Goal: Task Accomplishment & Management: Complete application form

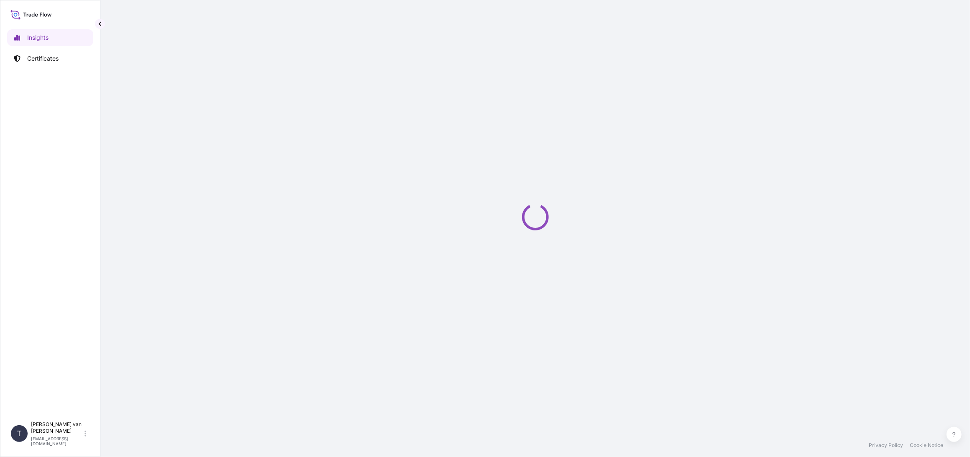
select select "2025"
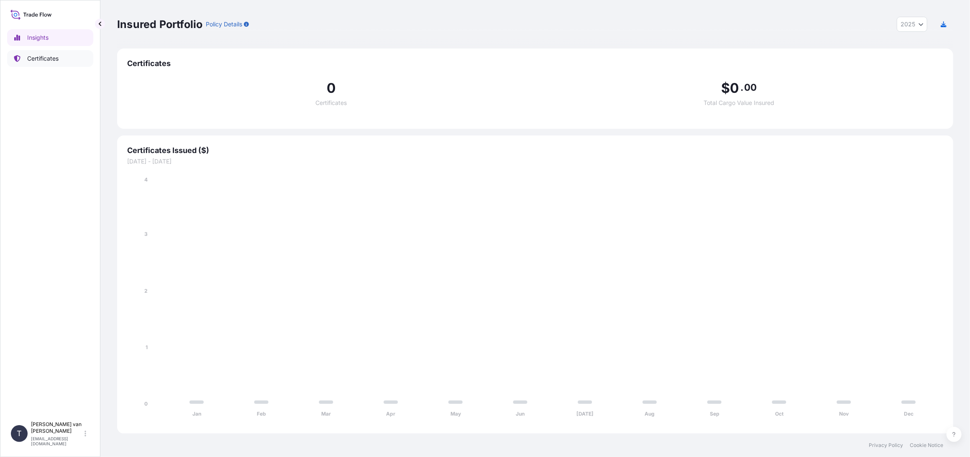
click at [60, 59] on link "Certificates" at bounding box center [50, 58] width 86 height 17
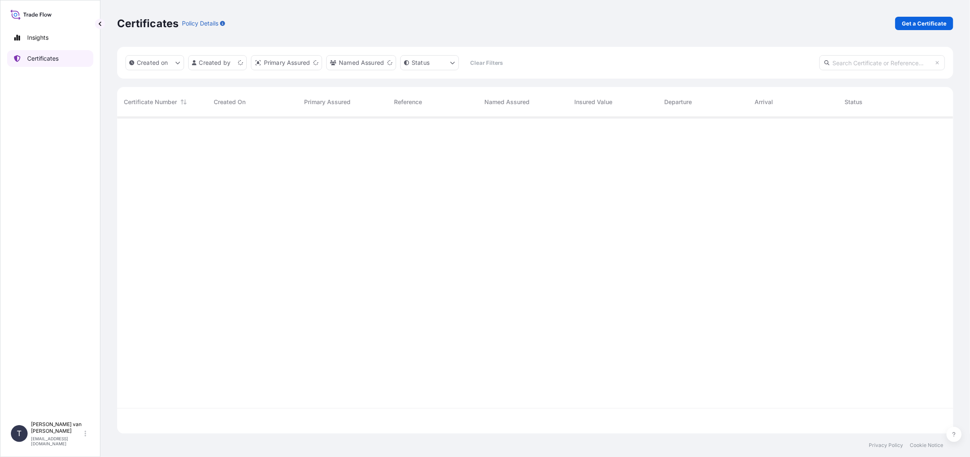
scroll to position [315, 830]
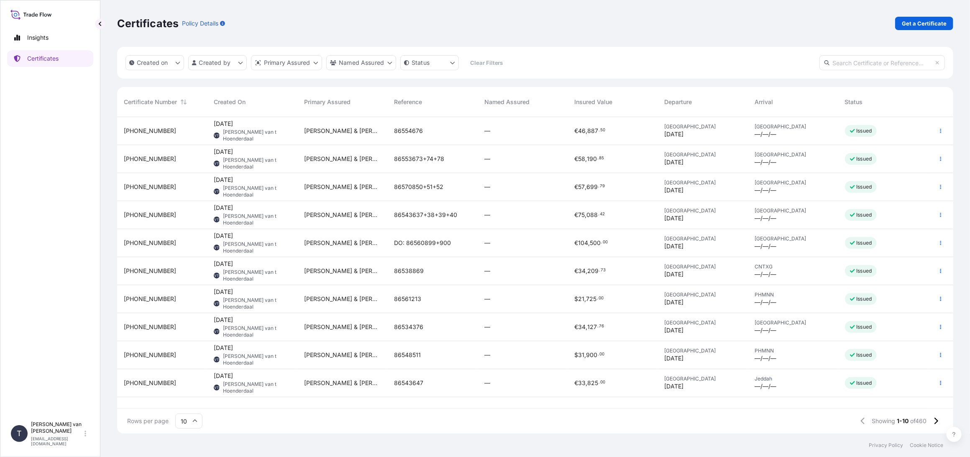
click at [162, 131] on div "[PHONE_NUMBER]" at bounding box center [162, 131] width 77 height 8
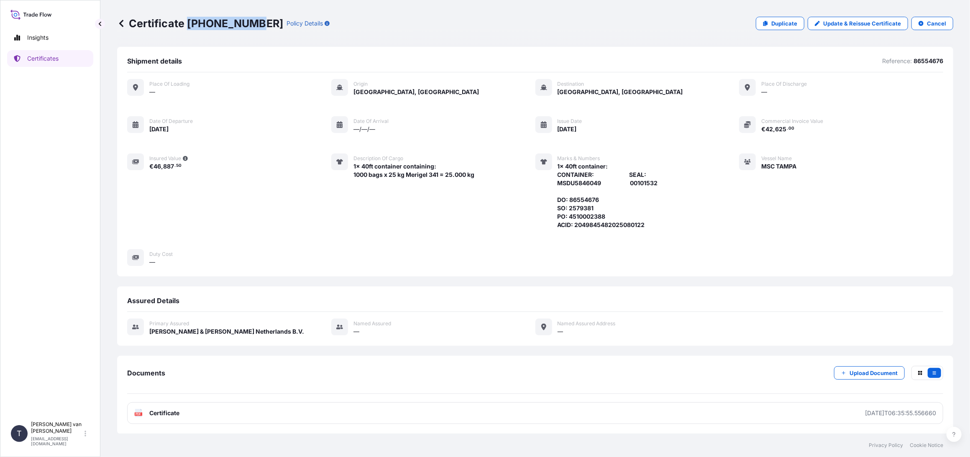
drag, startPoint x: 252, startPoint y: 21, endPoint x: 189, endPoint y: 23, distance: 63.2
click at [189, 23] on p "Certificate [PHONE_NUMBER]" at bounding box center [200, 23] width 166 height 13
copy p "[PHONE_NUMBER]"
click at [211, 269] on div "Place of Loading — Origin [GEOGRAPHIC_DATA], [GEOGRAPHIC_DATA] Destination [GEO…" at bounding box center [535, 177] width 816 height 210
click at [48, 59] on p "Certificates" at bounding box center [42, 58] width 31 height 8
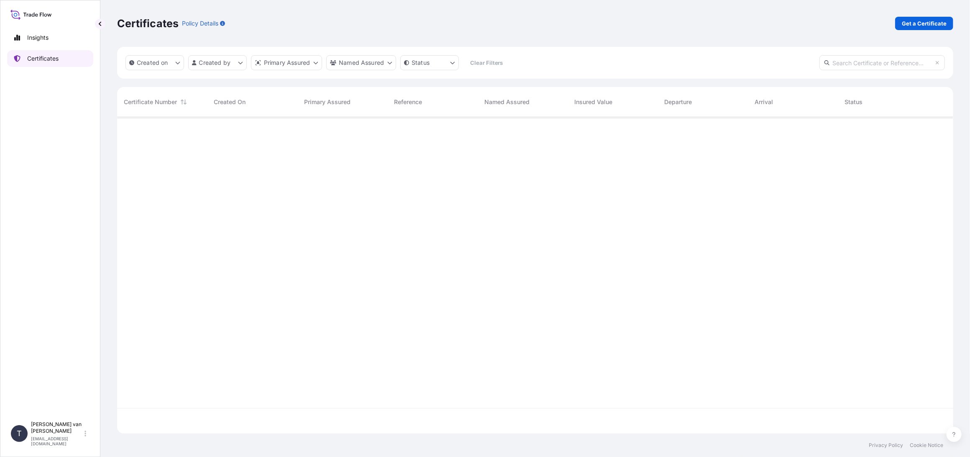
scroll to position [315, 830]
click at [924, 23] on p "Get a Certificate" at bounding box center [924, 23] width 45 height 8
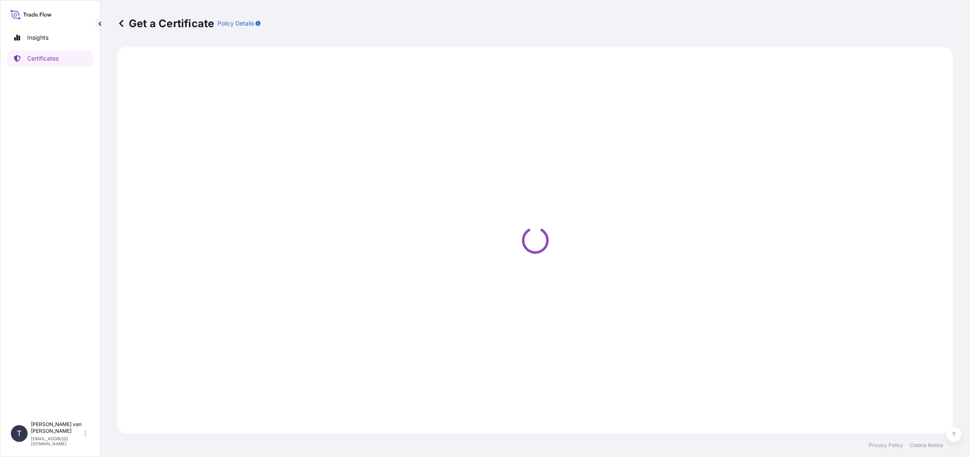
select select "Sea"
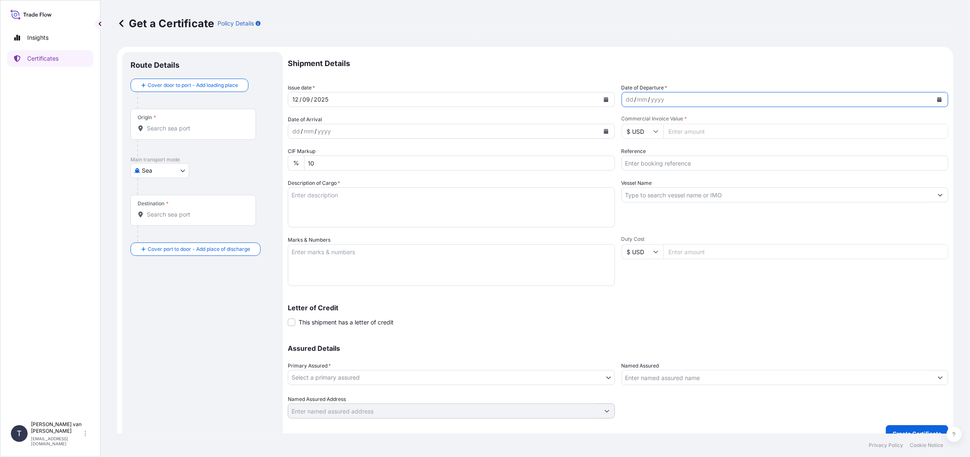
click at [933, 104] on button "Calendar" at bounding box center [939, 99] width 13 height 13
click at [650, 154] on div "2" at bounding box center [648, 153] width 15 height 15
click at [691, 131] on input "Commercial Invoice Value *" at bounding box center [806, 131] width 285 height 15
type input "106800"
click at [679, 162] on input "Reference" at bounding box center [785, 163] width 327 height 15
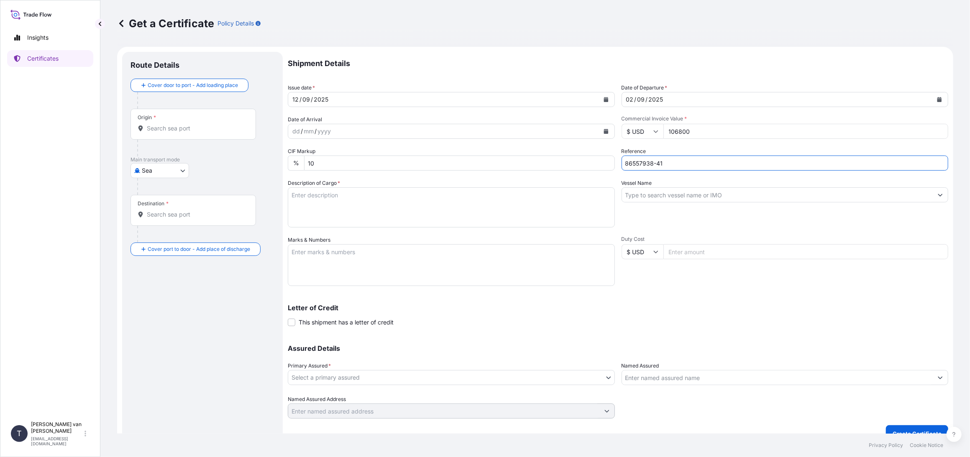
type input "86557938-41"
click at [642, 199] on input "Vessel Name" at bounding box center [777, 194] width 311 height 15
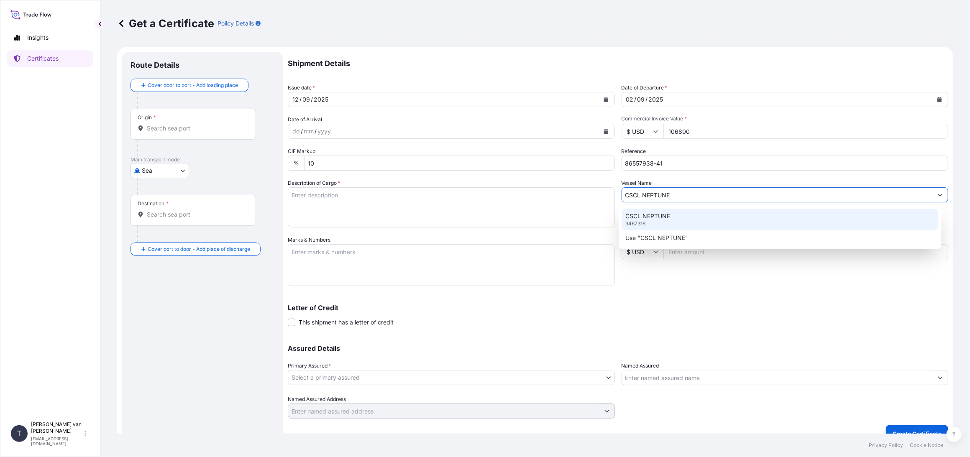
click at [640, 216] on p "CSCL NEPTUNE" at bounding box center [648, 216] width 45 height 8
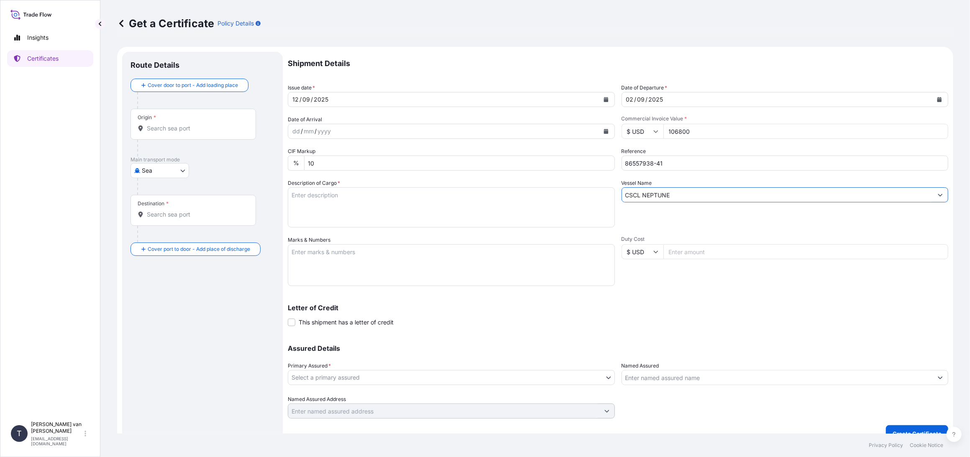
type input "CSCL NEPTUNE"
click at [305, 198] on textarea "Description of Cargo *" at bounding box center [451, 207] width 327 height 40
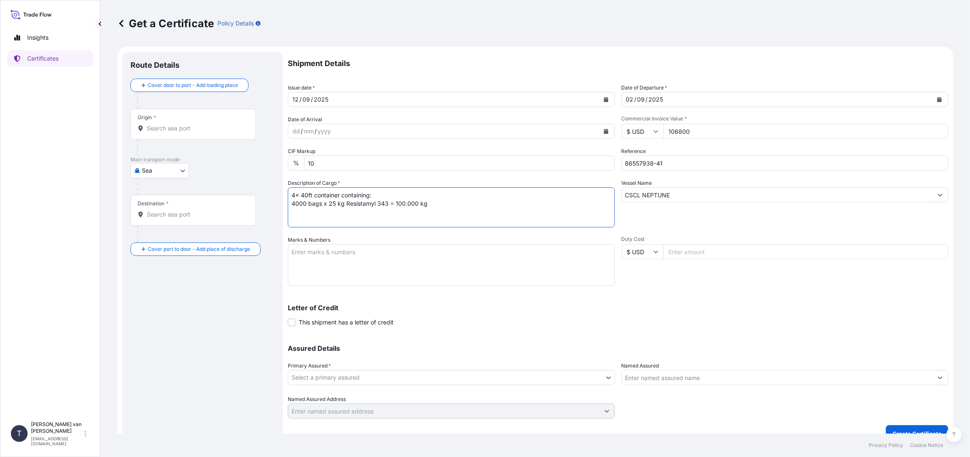
drag, startPoint x: 339, startPoint y: 195, endPoint x: 284, endPoint y: 195, distance: 55.2
click at [284, 195] on form "Route Details Cover door to port - Add loading place Place of loading Road / In…" at bounding box center [535, 247] width 836 height 400
type textarea "4x 40ft container containing: 4000 bags x 25 kg Resistamyl 343 = 100.000 kg"
click at [301, 251] on textarea "Marks & Numbers" at bounding box center [451, 265] width 327 height 42
paste textarea "4x 40ft container"
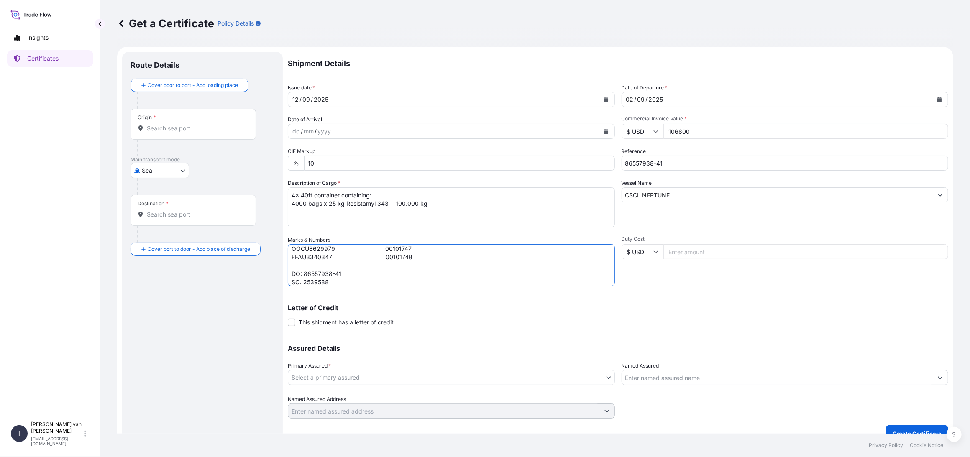
scroll to position [45, 0]
type textarea "4x 40ft container: CONTAINER: SEAL: OOCU7388326 00101737 CAAU9136450 00101722 O…"
click at [367, 375] on body "Insights Certificates T Tim van t Hoenderdaal logistics@tmalogistics.nl Get a C…" at bounding box center [485, 228] width 970 height 457
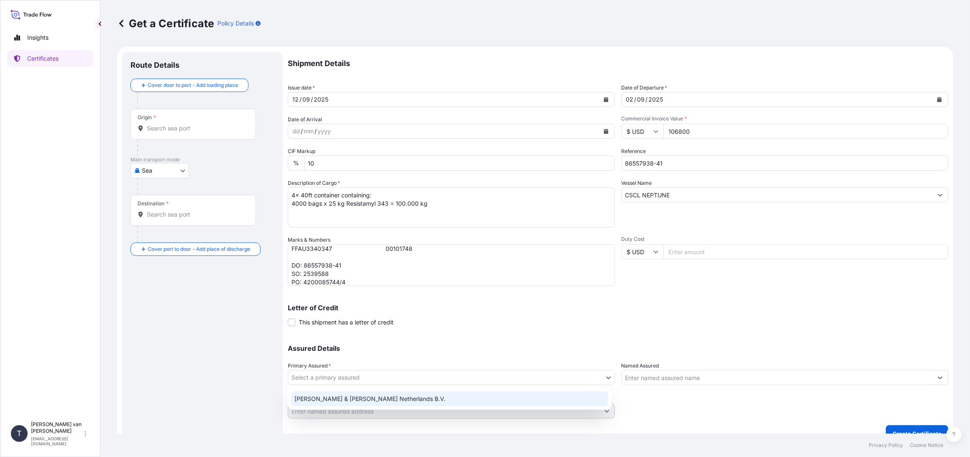
click at [337, 395] on div "Tate & Lyle Netherlands B.V." at bounding box center [449, 399] width 317 height 15
select select "31666"
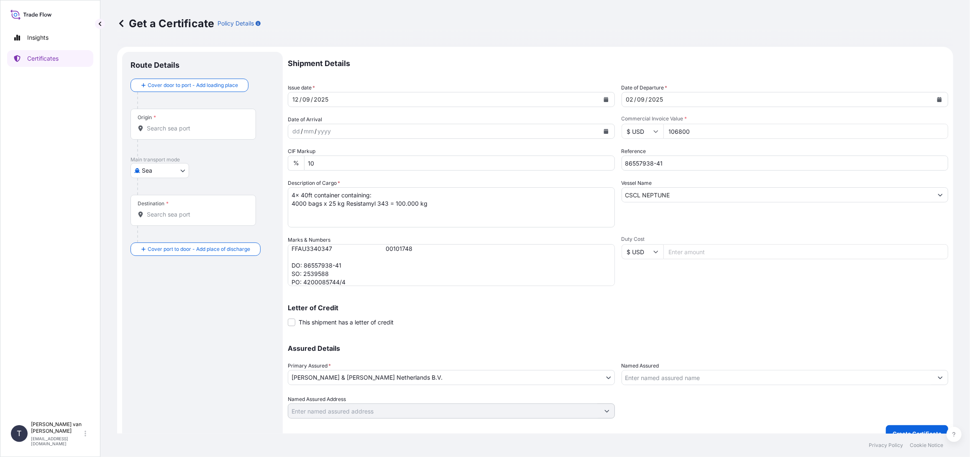
click at [145, 124] on div at bounding box center [193, 128] width 111 height 8
click at [147, 124] on input "Origin *" at bounding box center [196, 128] width 99 height 8
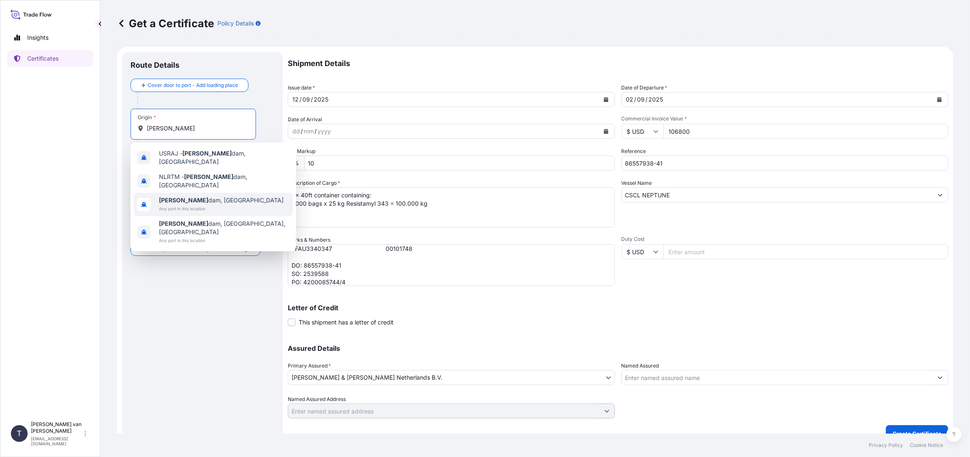
click at [183, 196] on span "Rotter dam, Netherlands" at bounding box center [221, 200] width 125 height 8
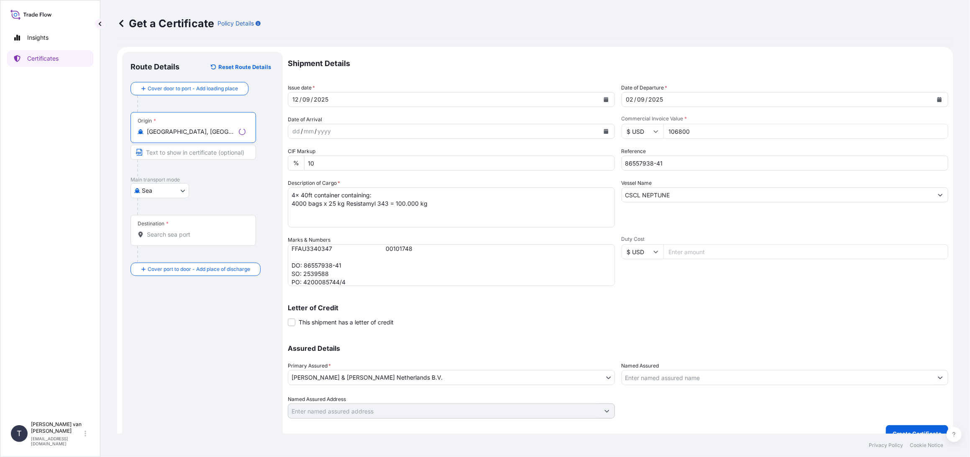
type input "Rotterdam, Netherlands"
click at [170, 235] on input "Destination *" at bounding box center [196, 235] width 99 height 8
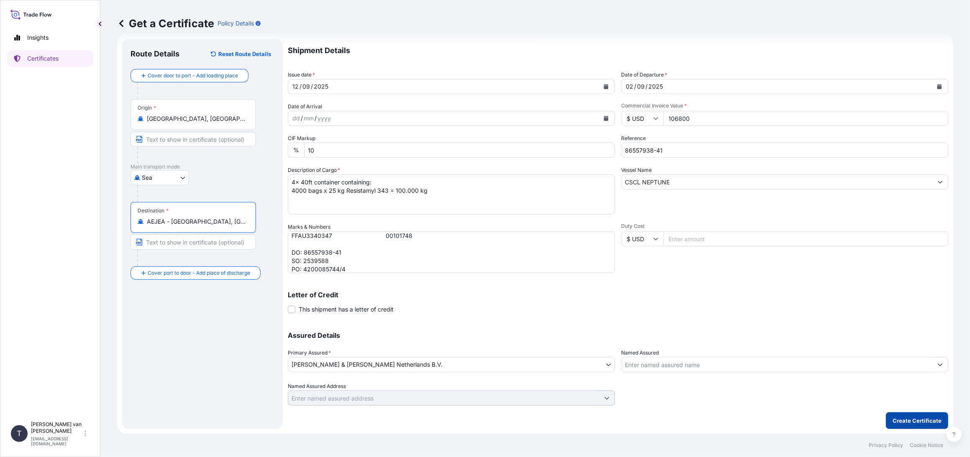
type input "AEJEA - Jebel Ali, United Arab Emirates"
click at [903, 420] on p "Create Certificate" at bounding box center [917, 421] width 49 height 8
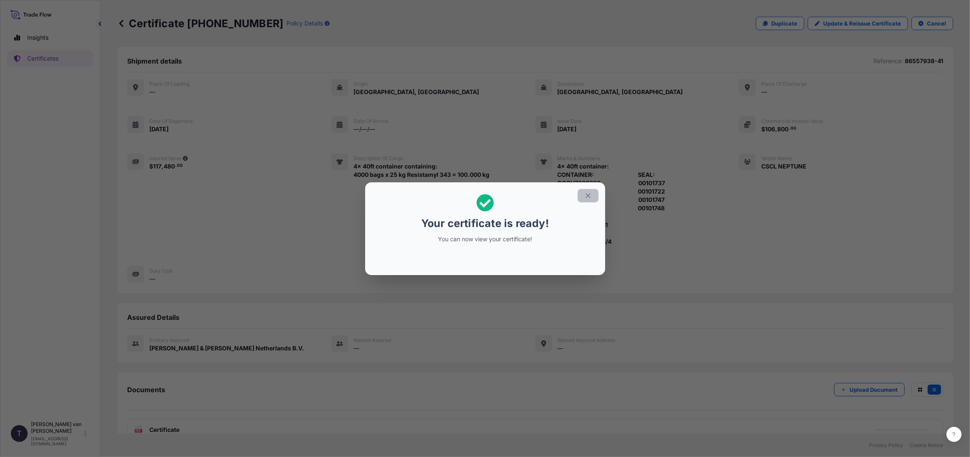
click at [590, 192] on icon "button" at bounding box center [589, 196] width 8 height 8
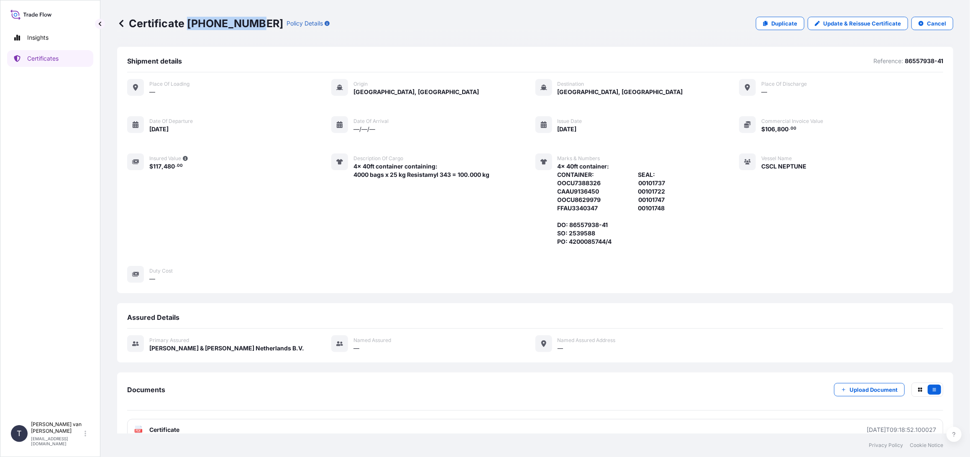
drag, startPoint x: 253, startPoint y: 22, endPoint x: 188, endPoint y: 20, distance: 64.9
click at [188, 20] on p "Certificate 31666-489-1" at bounding box center [200, 23] width 166 height 13
copy p "31666-489-1"
click at [212, 277] on div "Place of Loading — Origin Rotterdam, Netherlands Destination Jebel Ali, United …" at bounding box center [535, 181] width 816 height 204
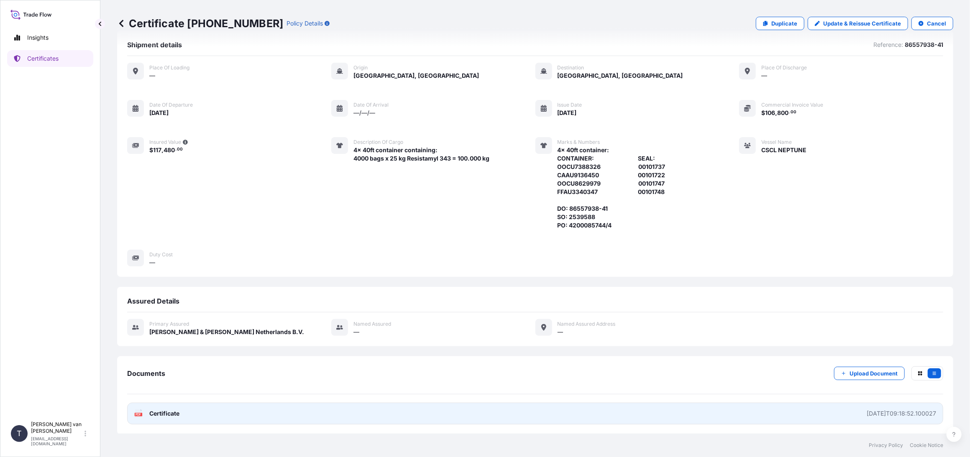
click at [167, 413] on span "Certificate" at bounding box center [164, 414] width 30 height 8
click at [171, 411] on span "Certificate" at bounding box center [164, 414] width 30 height 8
